Goal: Communication & Community: Answer question/provide support

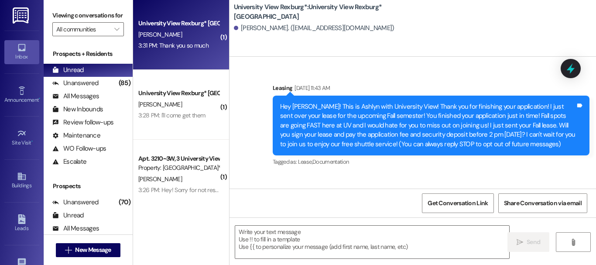
click at [81, 88] on div "Unanswered" at bounding box center [75, 82] width 46 height 9
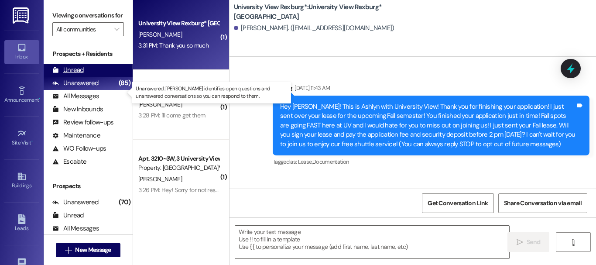
scroll to position [3027, 0]
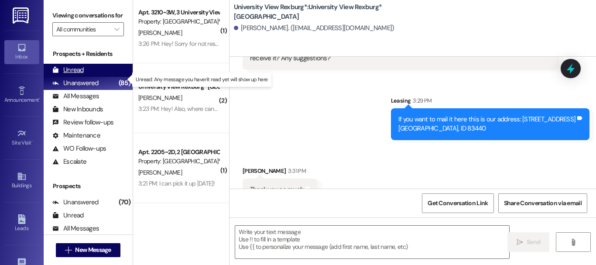
click at [80, 75] on div "Unread" at bounding box center [67, 69] width 31 height 9
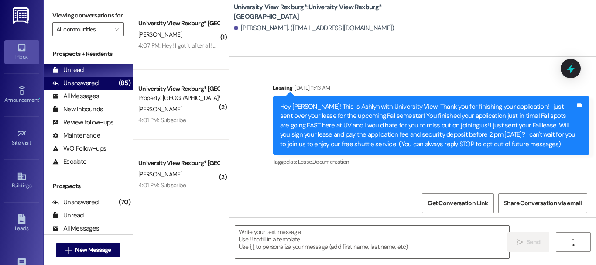
scroll to position [3040, 0]
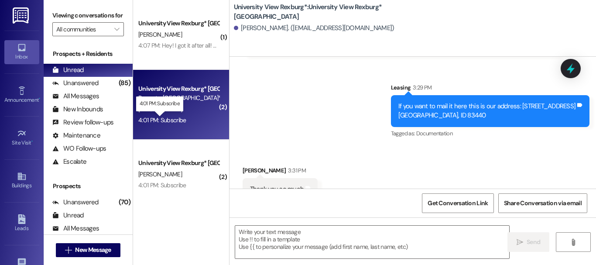
click at [167, 119] on div "4:01 PM: Subscribe 4:01 PM: Subscribe" at bounding box center [162, 120] width 48 height 8
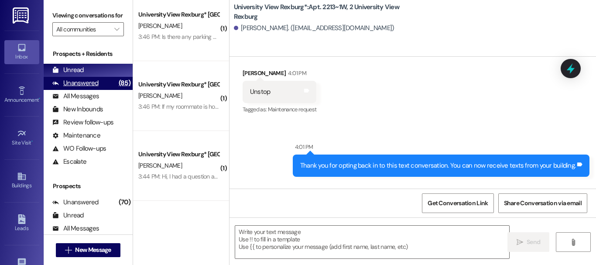
scroll to position [305, 0]
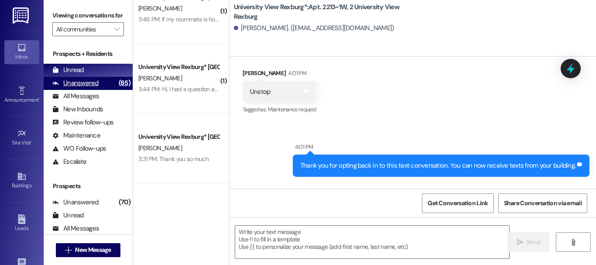
click at [74, 86] on div "Unanswered" at bounding box center [75, 82] width 46 height 9
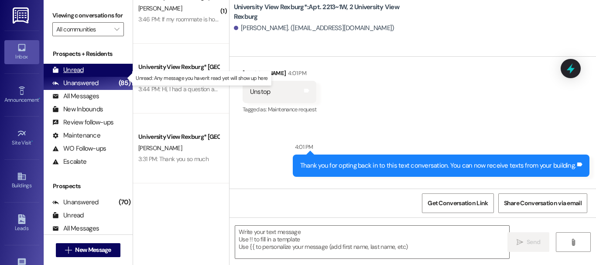
click at [75, 75] on div "Unread" at bounding box center [67, 69] width 31 height 9
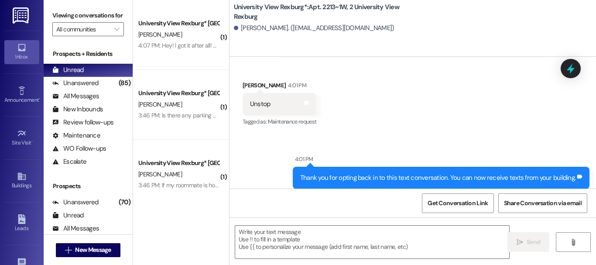
scroll to position [17049, 0]
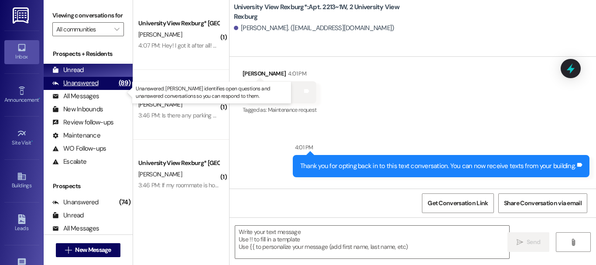
click at [89, 88] on div "Unanswered" at bounding box center [75, 82] width 46 height 9
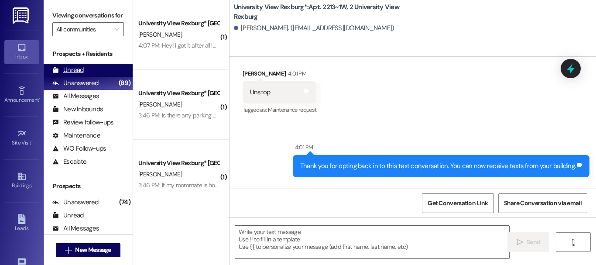
click at [88, 77] on div "Unread (0)" at bounding box center [88, 70] width 89 height 13
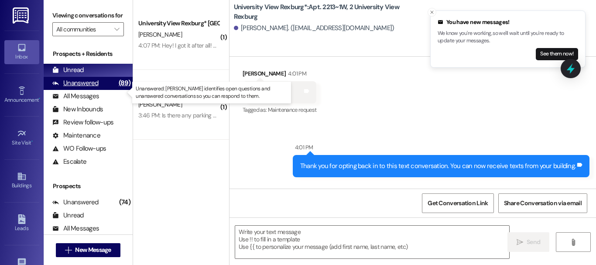
click at [82, 88] on div "Unanswered" at bounding box center [75, 82] width 46 height 9
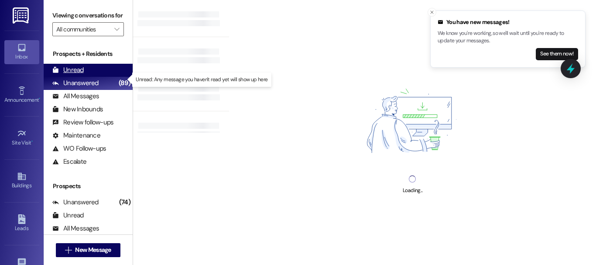
click at [88, 77] on div "Unread (0)" at bounding box center [88, 70] width 89 height 13
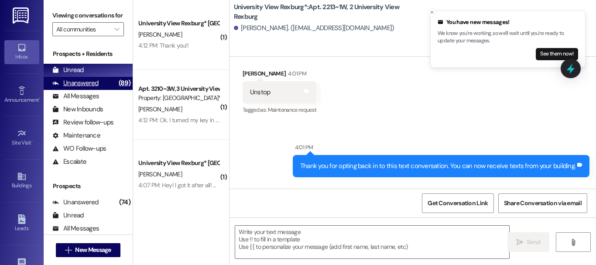
click at [81, 88] on div "Unanswered" at bounding box center [75, 82] width 46 height 9
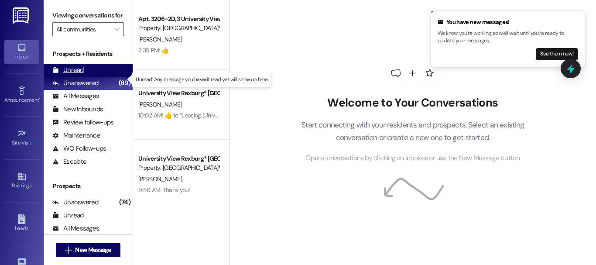
click at [79, 75] on div "Unread" at bounding box center [67, 69] width 31 height 9
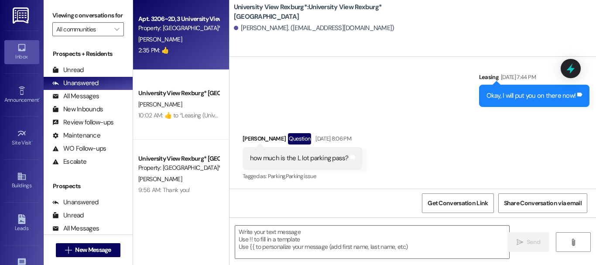
scroll to position [365, 0]
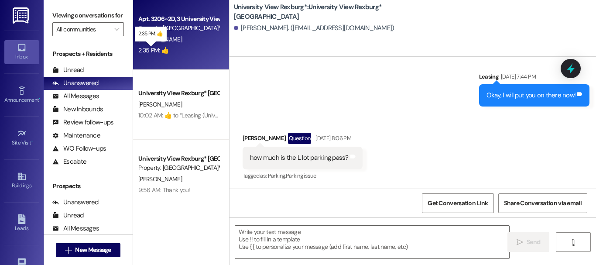
click at [152, 49] on div "2:35 PM: 👍 2:35 PM: 👍" at bounding box center [153, 50] width 30 height 8
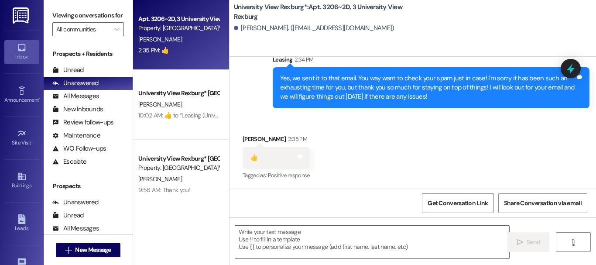
scroll to position [13471, 0]
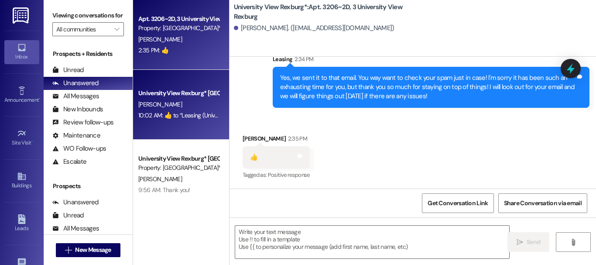
click at [191, 116] on div "10:02 AM:  ​👍​ to “ Leasing (University View Rexburg*): Yes!! Please make sure …" at bounding box center [351, 115] width 427 height 8
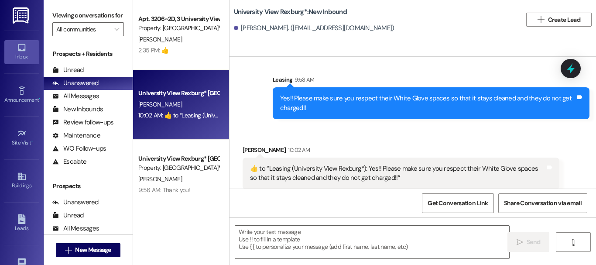
scroll to position [680, 0]
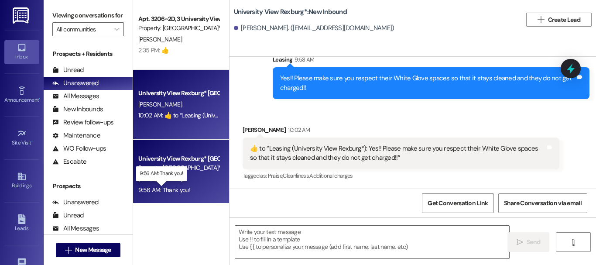
click at [175, 189] on div "9:56 AM: Thank you! 9:56 AM: Thank you!" at bounding box center [164, 190] width 52 height 8
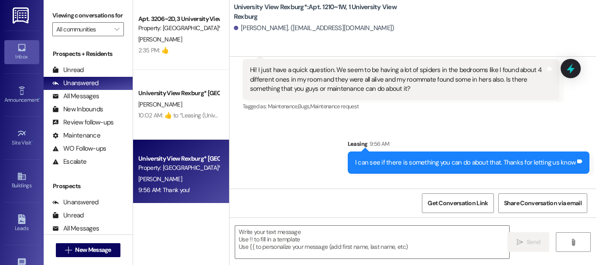
scroll to position [21151, 0]
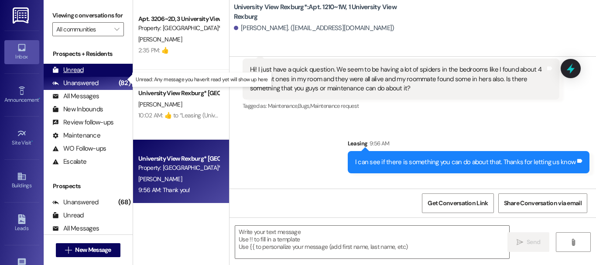
click at [80, 75] on div "Unread" at bounding box center [67, 69] width 31 height 9
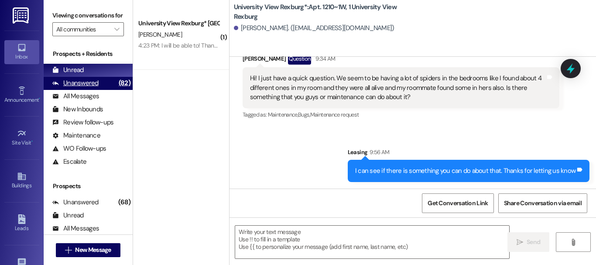
scroll to position [21151, 0]
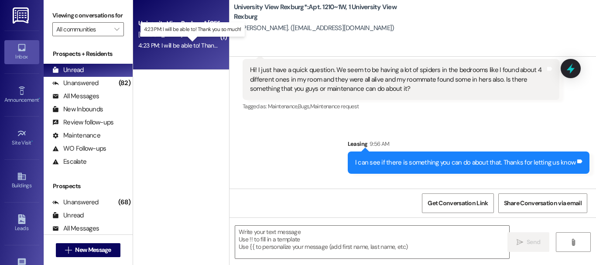
click at [198, 45] on div "4:23 PM: I will be able to! Thank you so much! 4:23 PM: I will be able to! Than…" at bounding box center [195, 45] width 114 height 8
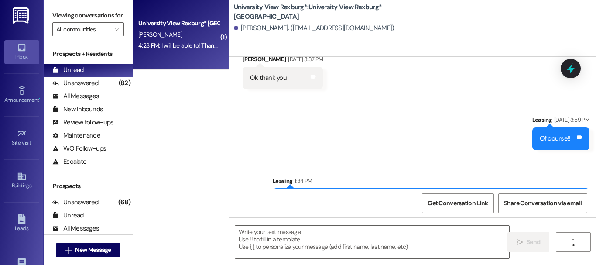
scroll to position [1363, 0]
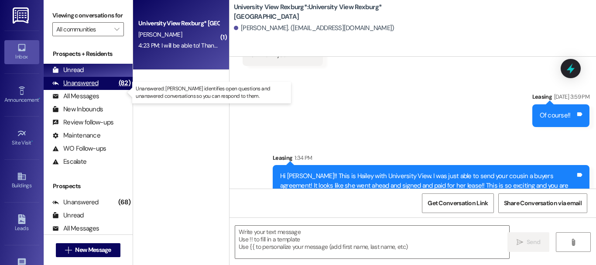
click at [85, 88] on div "Unanswered" at bounding box center [75, 82] width 46 height 9
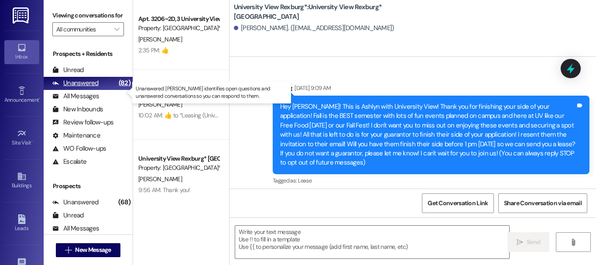
scroll to position [1461, 0]
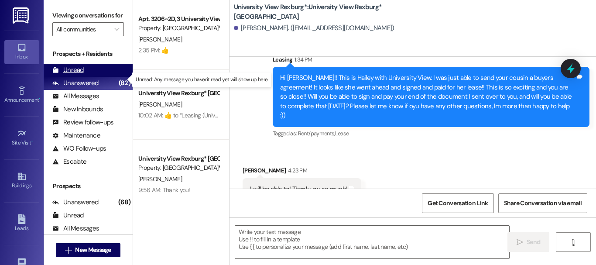
click at [83, 75] on div "Unread" at bounding box center [67, 69] width 31 height 9
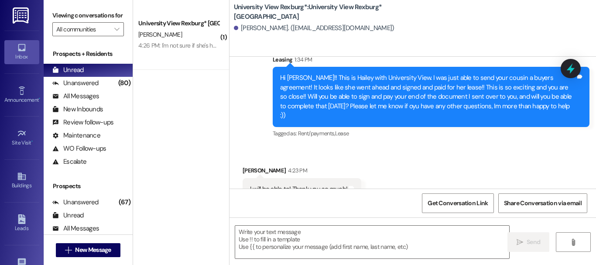
scroll to position [1583, 0]
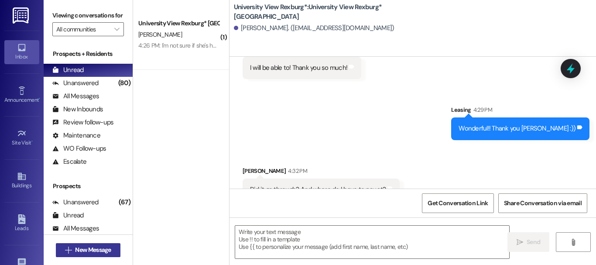
click at [103, 250] on span "New Message" at bounding box center [93, 249] width 36 height 9
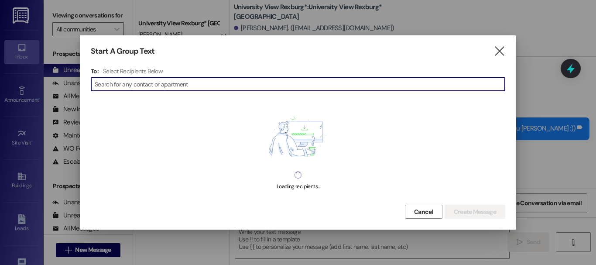
click at [256, 82] on input at bounding box center [300, 84] width 410 height 12
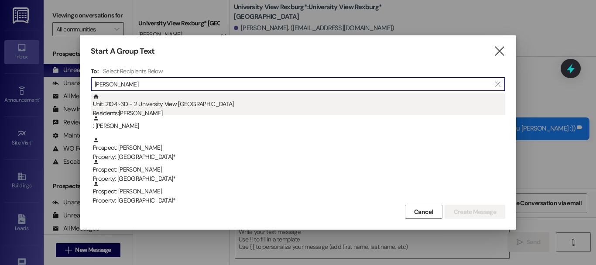
type input "isabella"
click at [184, 106] on div "Unit: 2104~3D - 2 University View Rexburg Residents: Isabella Jackson" at bounding box center [299, 105] width 412 height 25
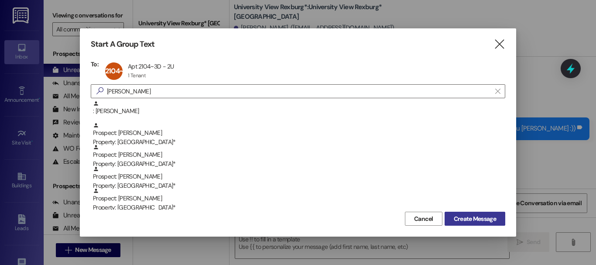
click at [478, 221] on span "Create Message" at bounding box center [474, 218] width 42 height 9
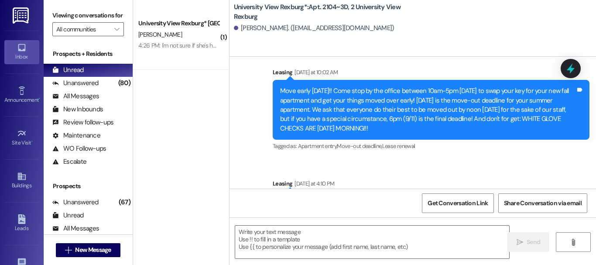
scroll to position [15407, 0]
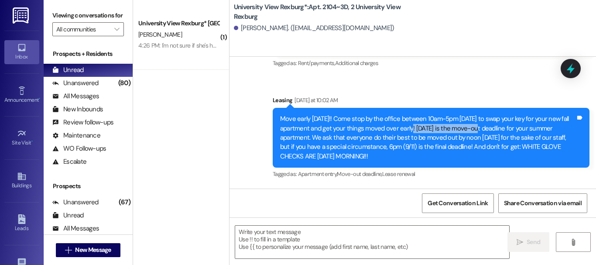
drag, startPoint x: 411, startPoint y: 128, endPoint x: 482, endPoint y: 131, distance: 71.1
click at [482, 131] on div "Move early TODAY!! Come stop by the office between 10am-5pm TODAY to swap your …" at bounding box center [427, 137] width 295 height 47
drag, startPoint x: 410, startPoint y: 127, endPoint x: 524, endPoint y: 127, distance: 113.8
click at [524, 127] on div "Move early TODAY!! Come stop by the office between 10am-5pm TODAY to swap your …" at bounding box center [427, 137] width 295 height 47
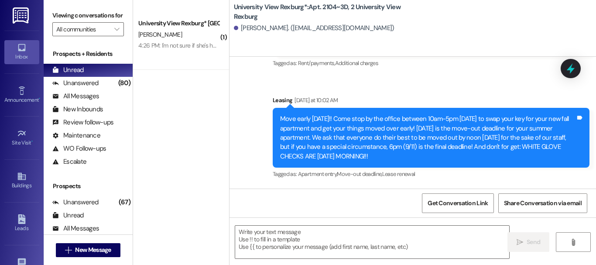
drag, startPoint x: 501, startPoint y: 73, endPoint x: 501, endPoint y: 79, distance: 6.5
click at [501, 75] on div "Announcement, sent via SMS Leasing Sep 05, 2025 at 10:25 AM Hey UV!! Today is t…" at bounding box center [431, 41] width 330 height 70
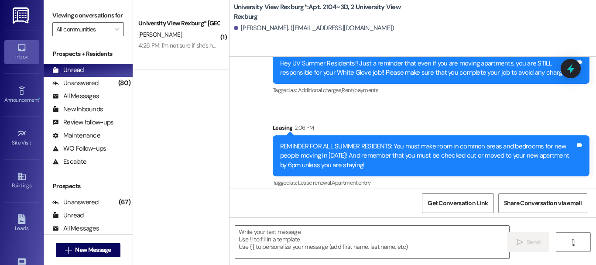
scroll to position [15582, 0]
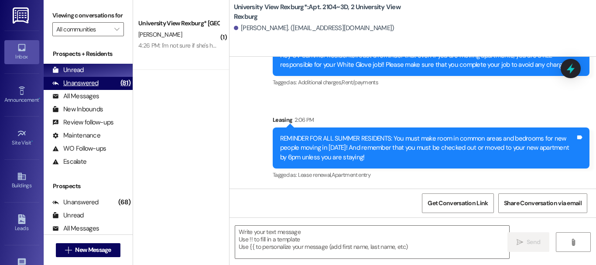
click at [69, 88] on div "Unanswered" at bounding box center [75, 82] width 46 height 9
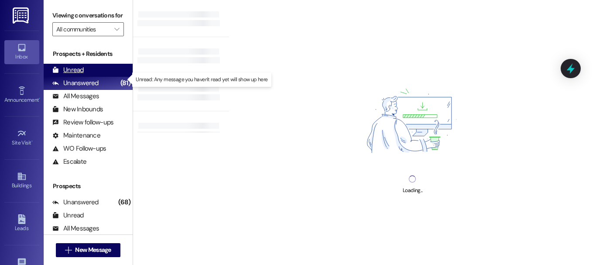
click at [75, 75] on div "Unread" at bounding box center [67, 69] width 31 height 9
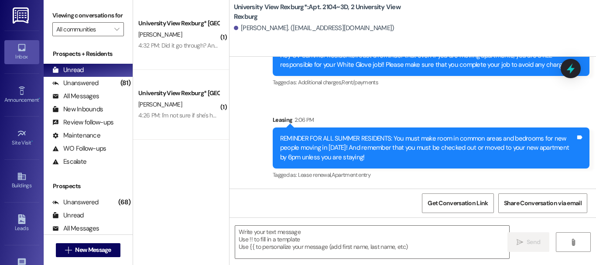
scroll to position [1, 0]
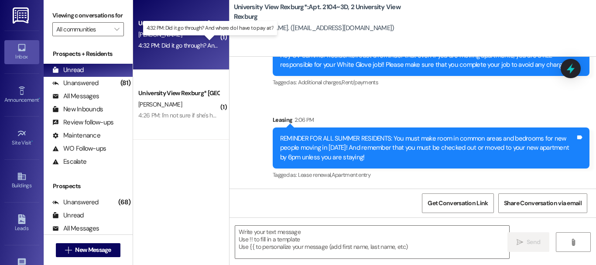
click at [186, 43] on div "4:32 PM: Did it go through? And where do I have to pay at? 4:32 PM: Did it go t…" at bounding box center [212, 45] width 148 height 8
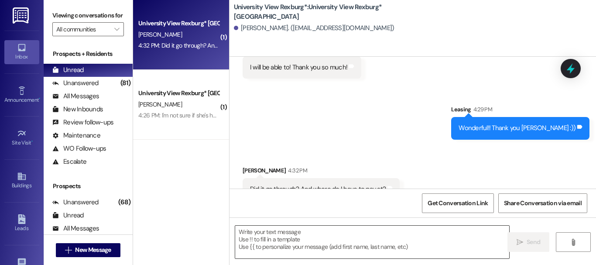
click at [355, 234] on textarea at bounding box center [372, 241] width 274 height 33
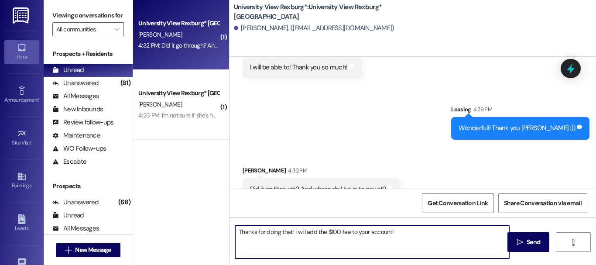
click at [294, 232] on textarea "Thanks for doing that! i will add the $100 fee to your account!" at bounding box center [372, 241] width 274 height 33
type textarea "Thanks for doing that! I will add the $100 fee to your account!"
click at [531, 237] on span "Send" at bounding box center [533, 241] width 14 height 9
